Goal: Task Accomplishment & Management: Use online tool/utility

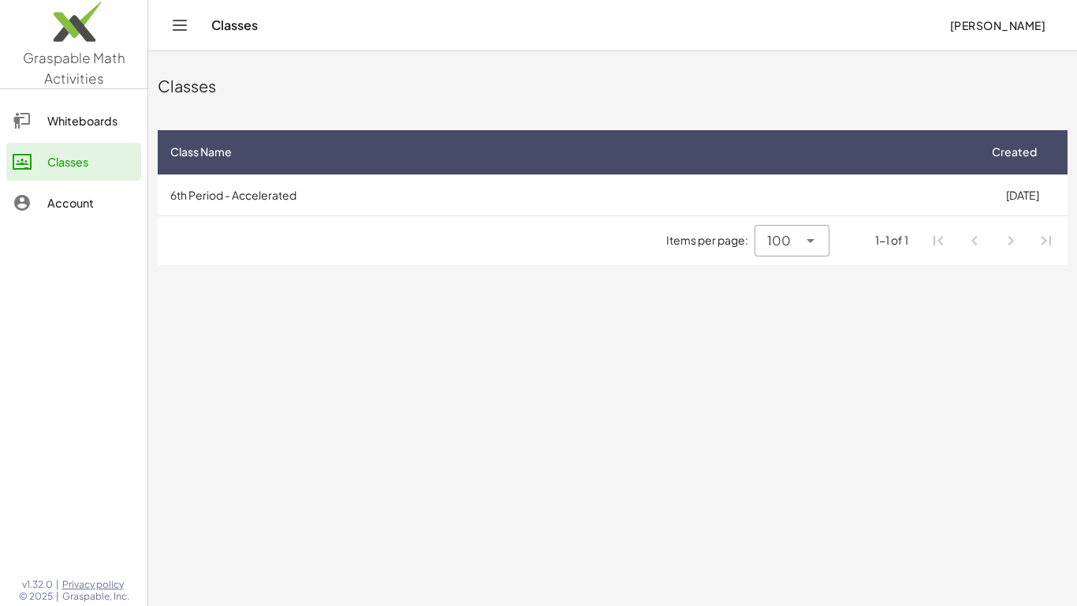
click at [972, 24] on span "[PERSON_NAME]" at bounding box center [997, 25] width 96 height 14
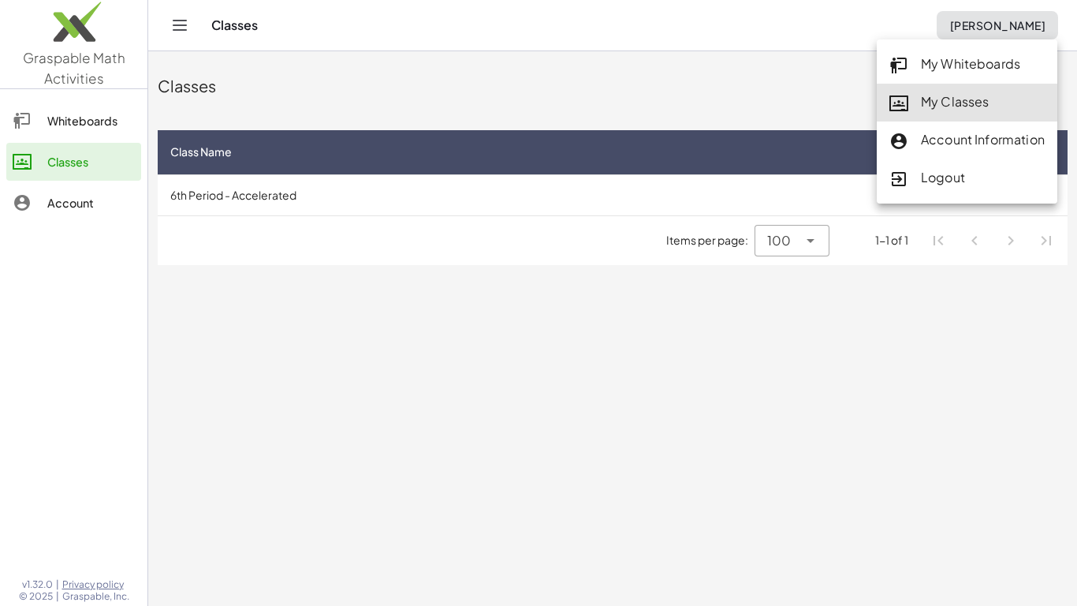
click at [979, 95] on div "My Classes" at bounding box center [966, 102] width 155 height 21
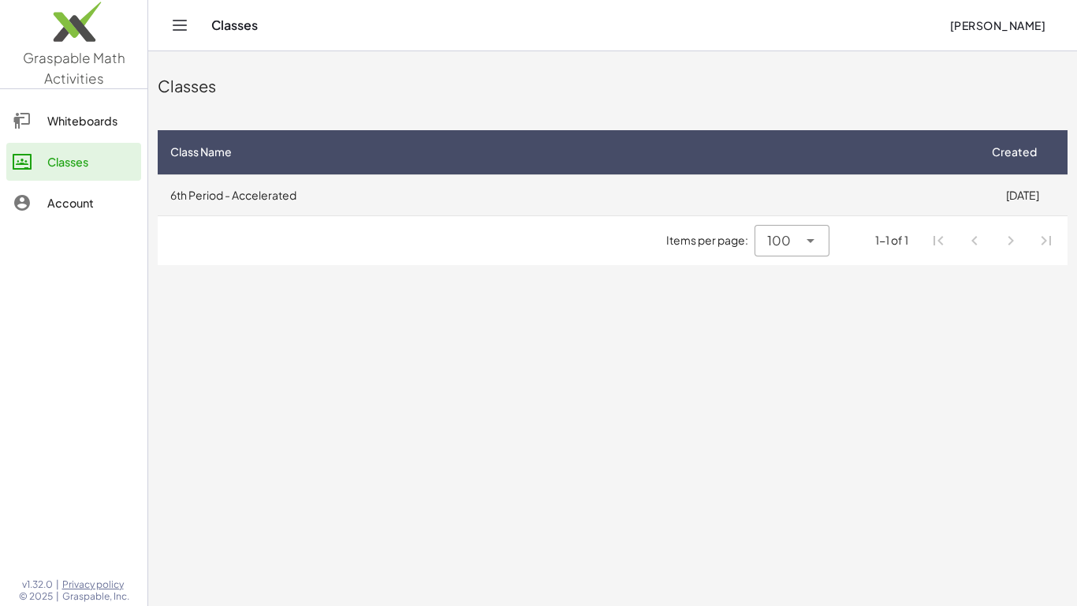
click at [289, 189] on td "6th Period - Accelerated" at bounding box center [567, 194] width 819 height 41
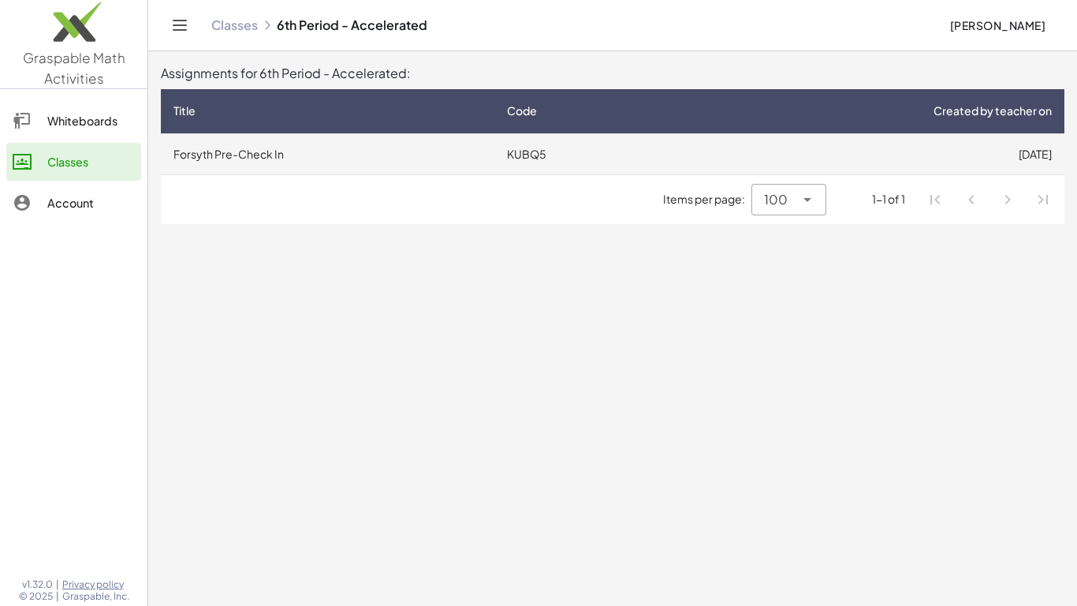
click at [258, 149] on td "Forsyth Pre-Check In" at bounding box center [328, 153] width 334 height 41
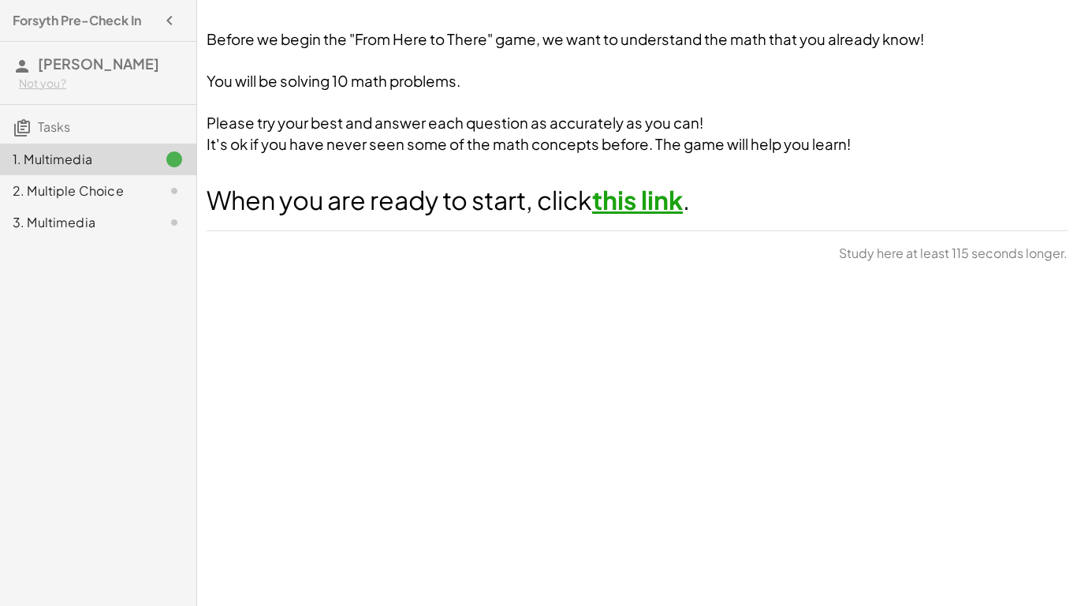
click at [638, 203] on link "this link" at bounding box center [637, 200] width 91 height 32
click at [47, 151] on div "1. Multimedia" at bounding box center [76, 159] width 127 height 19
click at [65, 188] on div "2. Multiple Choice" at bounding box center [76, 190] width 127 height 19
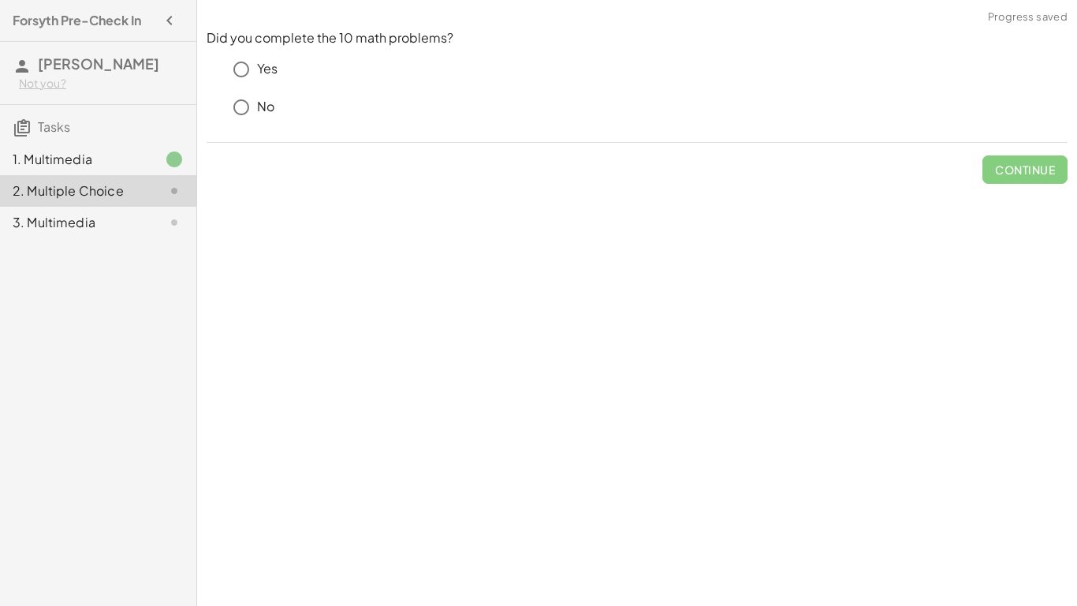
click at [63, 166] on div "1. Multimedia" at bounding box center [76, 159] width 127 height 19
